Goal: Find specific page/section: Find specific page/section

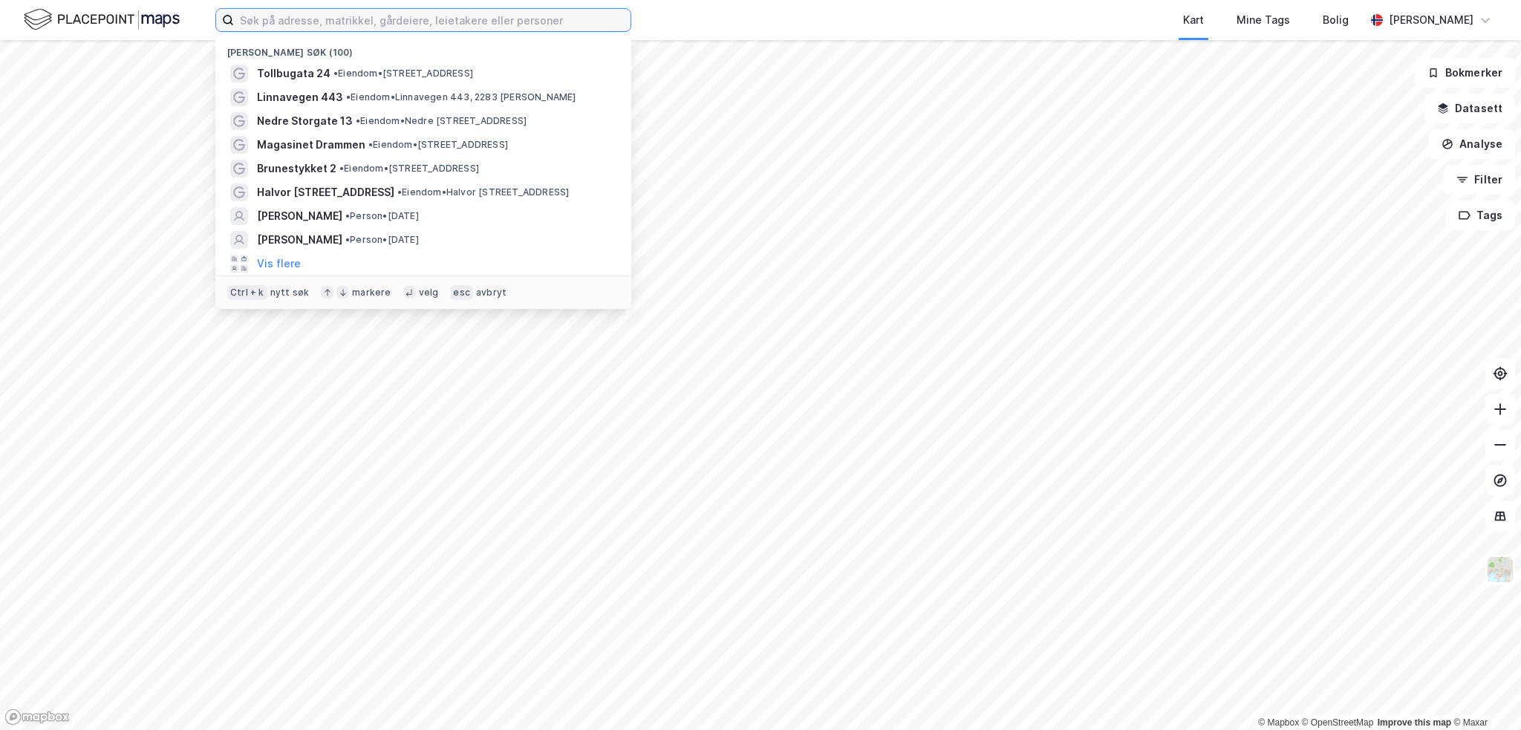
click at [332, 18] on input at bounding box center [432, 20] width 397 height 22
paste input "[STREET_ADDRESS]"
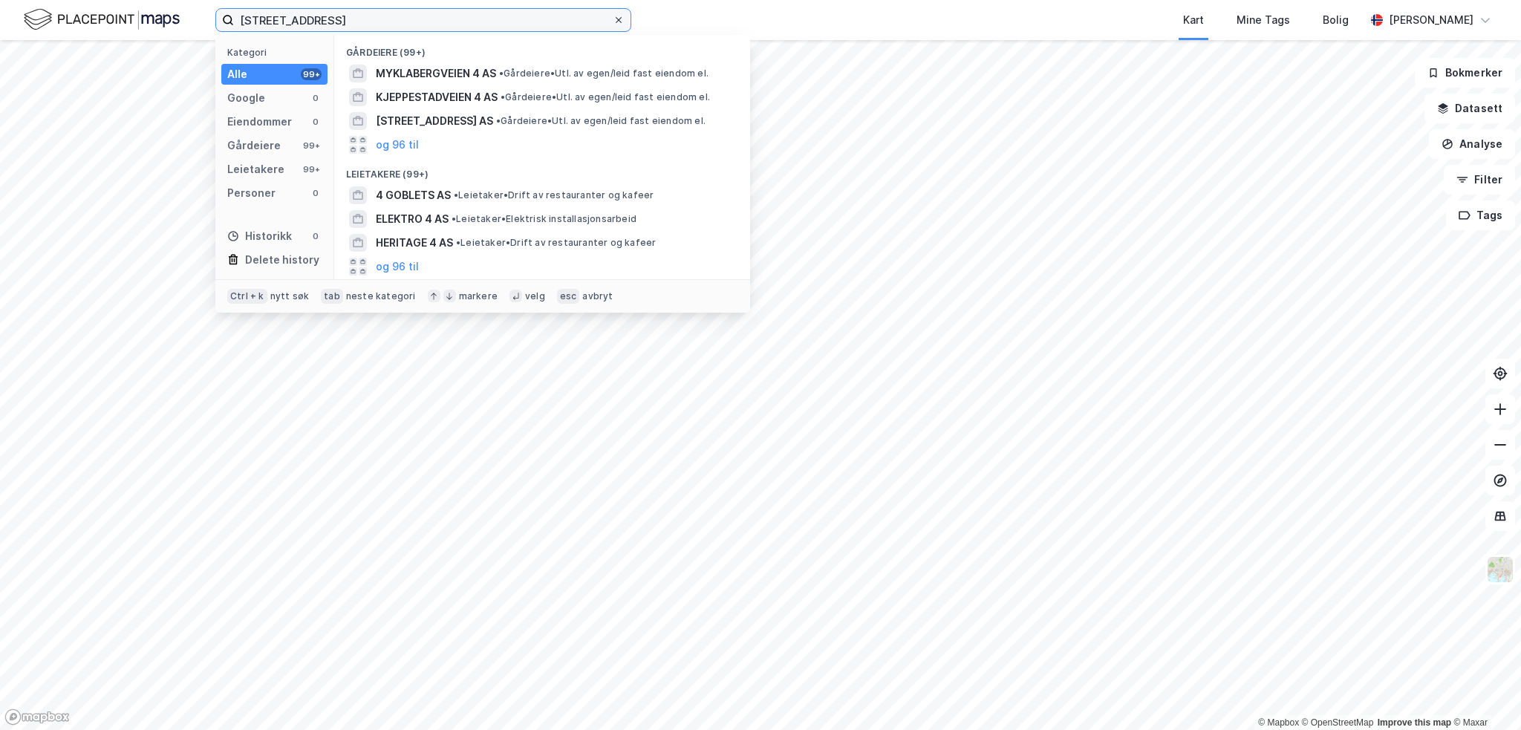
type input "[STREET_ADDRESS]"
click at [619, 20] on icon at bounding box center [618, 20] width 9 height 9
click at [613, 20] on input "[STREET_ADDRESS]" at bounding box center [423, 20] width 379 height 22
